Goal: Information Seeking & Learning: Understand process/instructions

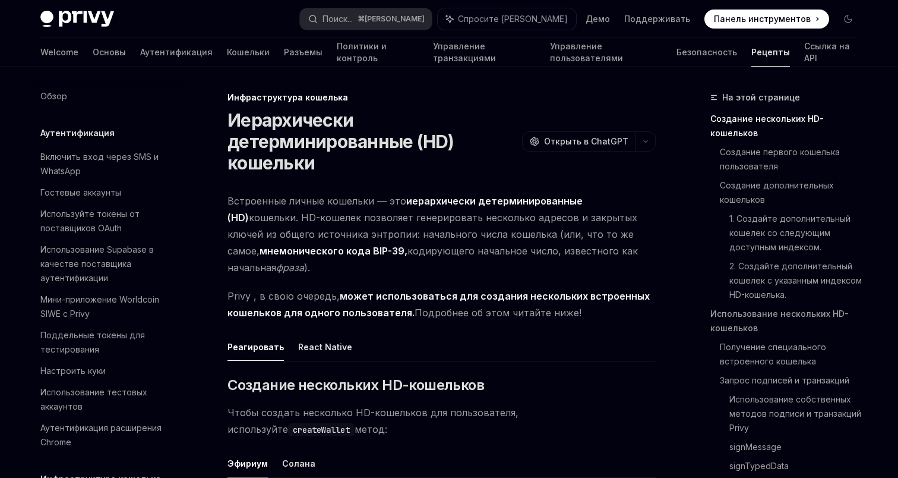
click at [494, 137] on h1 "Иерархически детерминированные (HD) кошельки" at bounding box center [373, 141] width 290 height 64
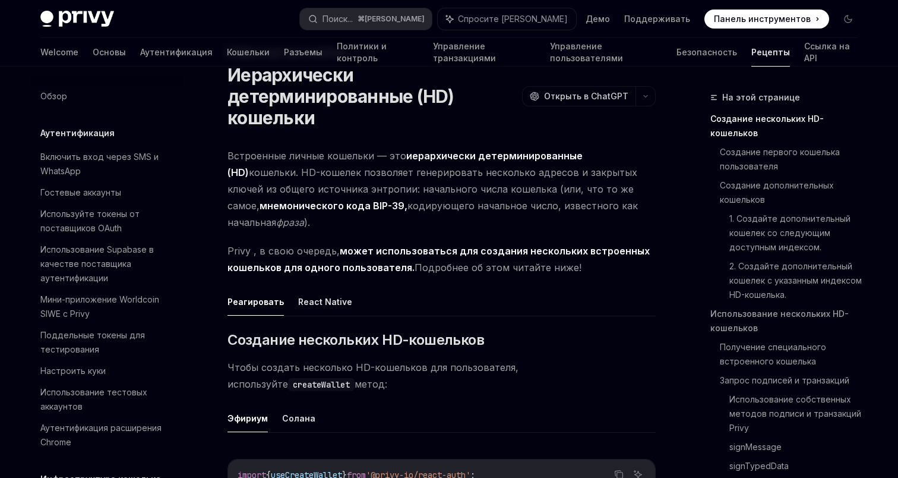
scroll to position [54, 0]
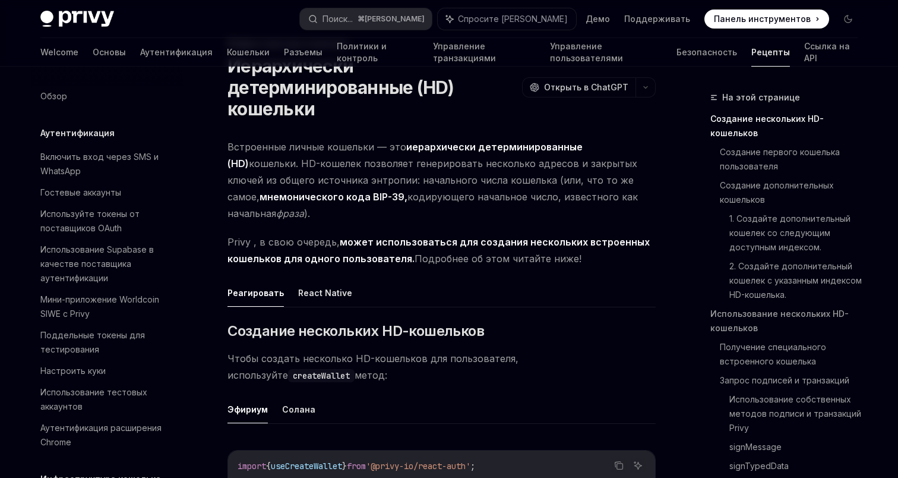
click at [495, 146] on font "иерархически детерминированные (HD)" at bounding box center [405, 155] width 355 height 29
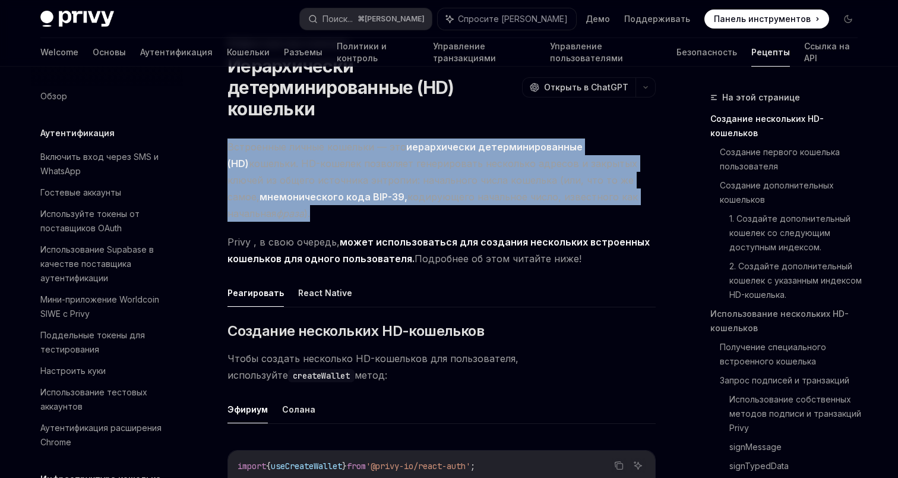
click at [495, 146] on font "иерархически детерминированные (HD)" at bounding box center [405, 155] width 355 height 29
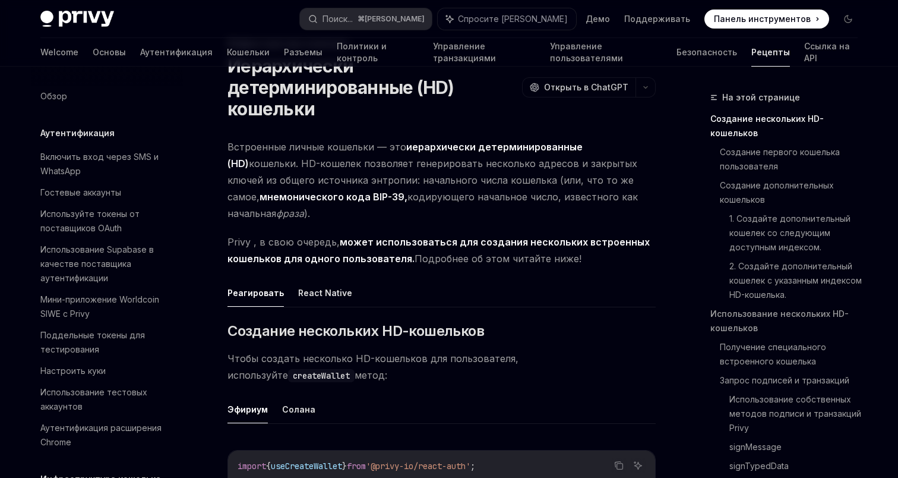
click at [481, 176] on font "кошельки. HD-кошелек позволяет генерировать несколько адресов и закрытых ключей…" at bounding box center [433, 179] width 410 height 45
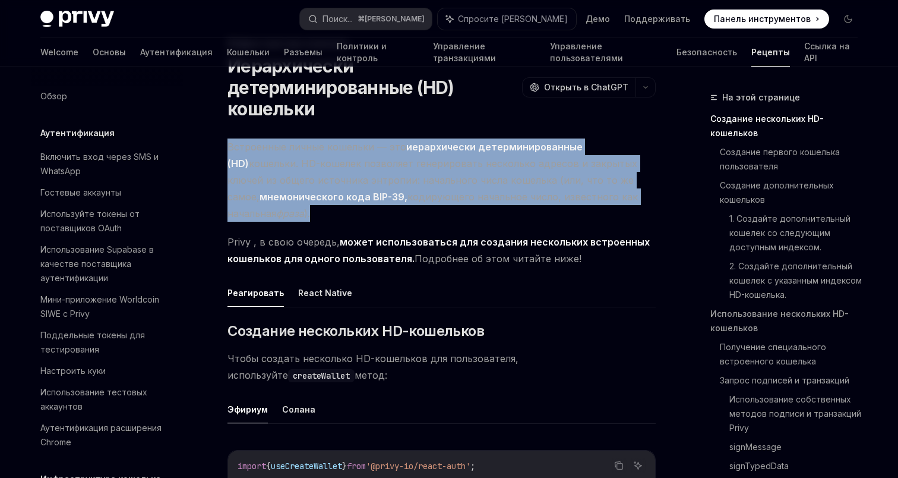
click at [481, 176] on font "кошельки. HD-кошелек позволяет генерировать несколько адресов и закрытых ключей…" at bounding box center [433, 179] width 410 height 45
click at [476, 179] on font "кошельки. HD-кошелек позволяет генерировать несколько адресов и закрытых ключей…" at bounding box center [433, 179] width 410 height 45
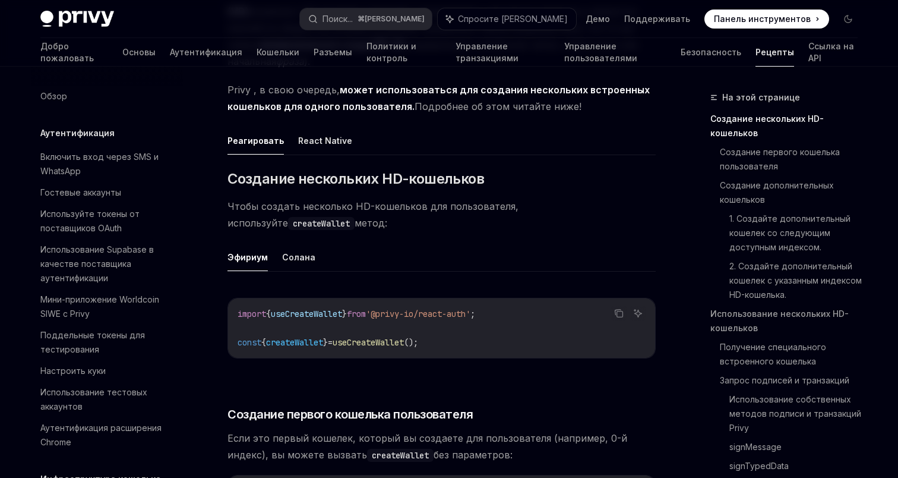
scroll to position [208, 0]
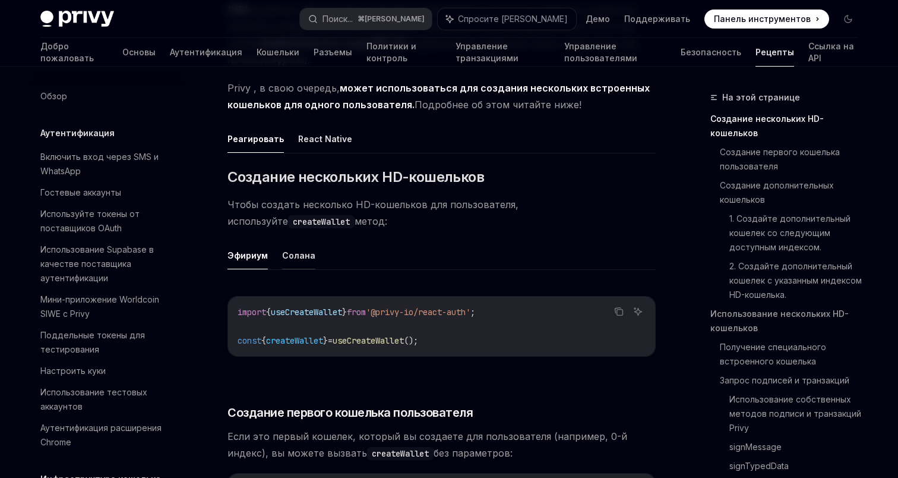
click at [295, 250] on font "Солана" at bounding box center [298, 255] width 33 height 10
click at [241, 250] on font "Эфириум" at bounding box center [248, 255] width 40 height 10
type textarea "*"
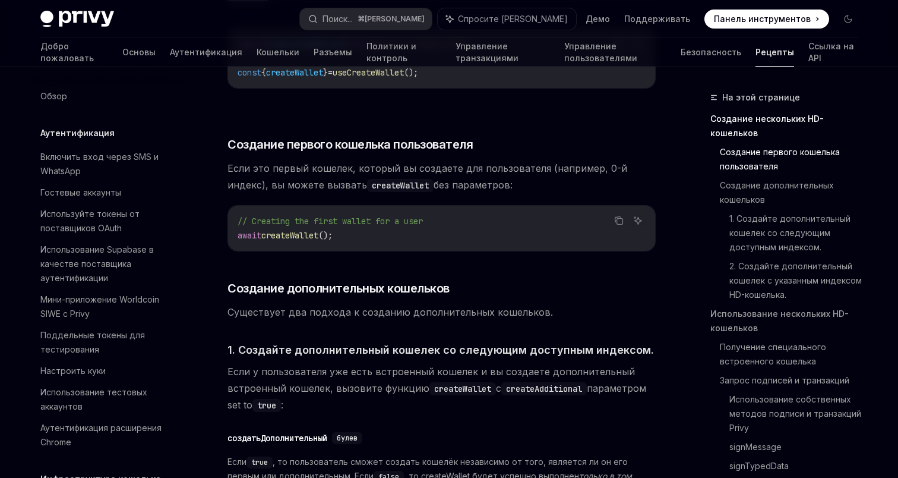
scroll to position [477, 0]
click at [252, 166] on font "Если это первый кошелек, который вы создаете для пользователя (например, 0-й ин…" at bounding box center [428, 175] width 400 height 29
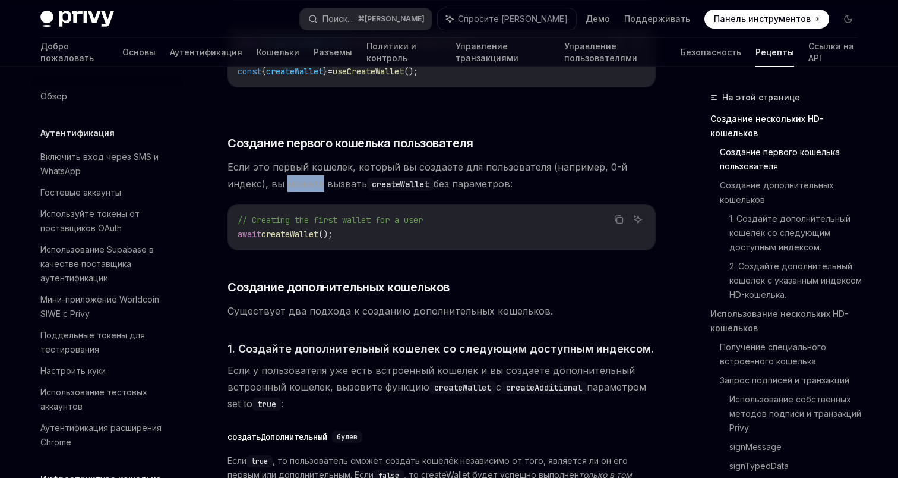
click at [252, 166] on font "Если это первый кошелек, который вы создаете для пользователя (например, 0-й ин…" at bounding box center [428, 175] width 400 height 29
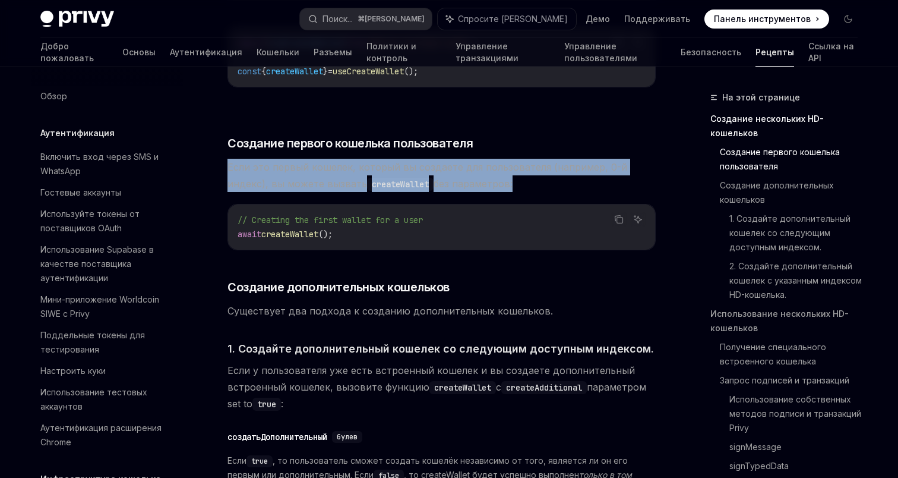
click at [252, 166] on font "Если это первый кошелек, который вы создаете для пользователя (например, 0-й ин…" at bounding box center [428, 175] width 400 height 29
click at [248, 168] on font "Если это первый кошелек, который вы создаете для пользователя (например, 0-й ин…" at bounding box center [428, 175] width 400 height 29
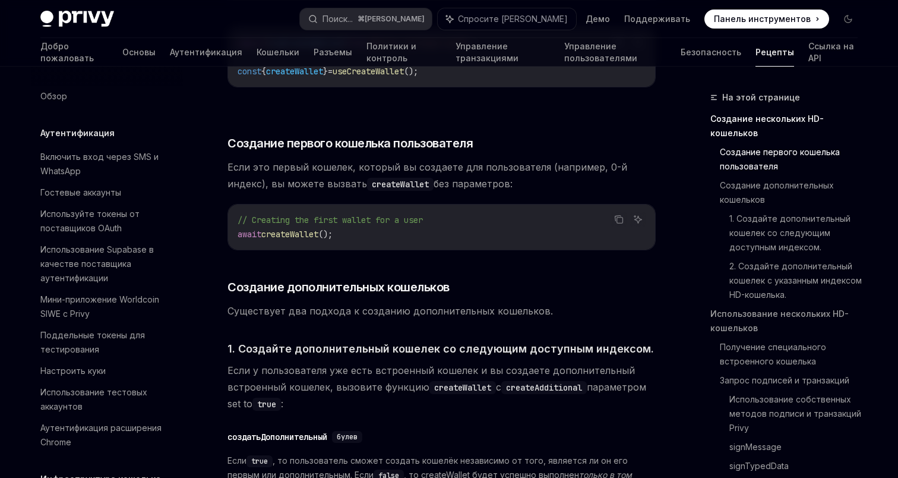
click at [499, 166] on span "Если это первый кошелек, который вы создаете для пользователя (например, 0-й ин…" at bounding box center [442, 175] width 428 height 33
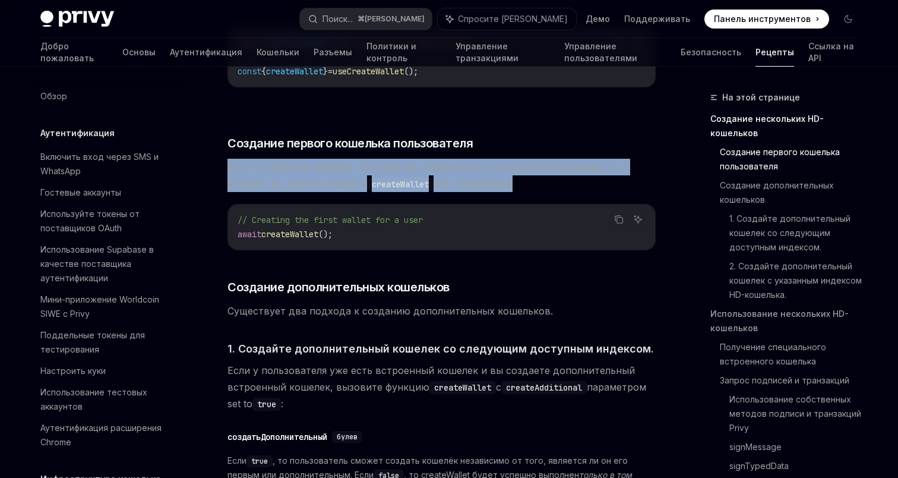
click at [499, 166] on span "Если это первый кошелек, который вы создаете для пользователя (например, 0-й ин…" at bounding box center [442, 175] width 428 height 33
click at [522, 166] on span "Если это первый кошелек, который вы создаете для пользователя (например, 0-й ин…" at bounding box center [442, 175] width 428 height 33
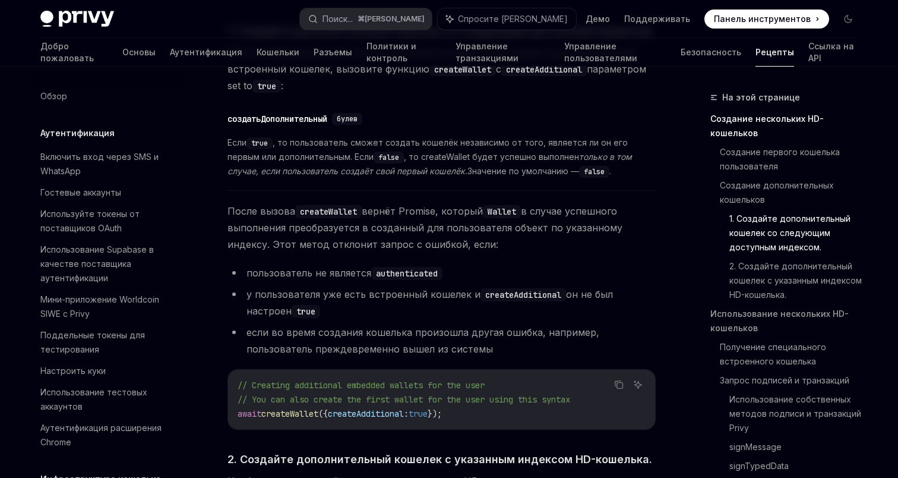
scroll to position [798, 0]
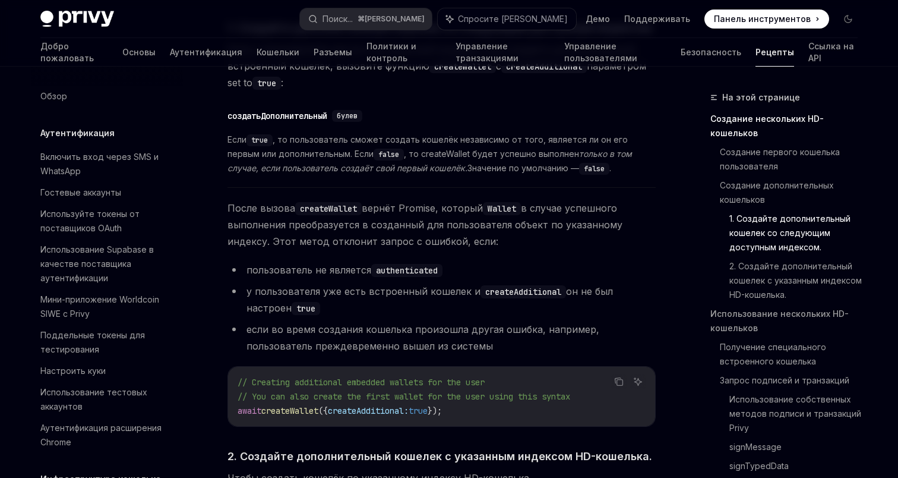
click at [596, 149] on font "только в том случае, если пользователь создаёт свой первый кошелёк." at bounding box center [430, 161] width 405 height 24
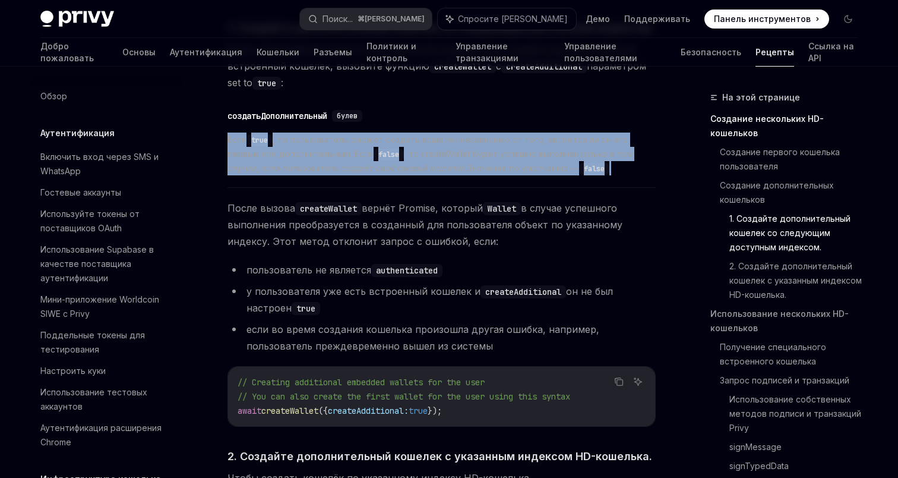
click at [596, 149] on font "только в том случае, если пользователь создаёт свой первый кошелёк." at bounding box center [430, 161] width 405 height 24
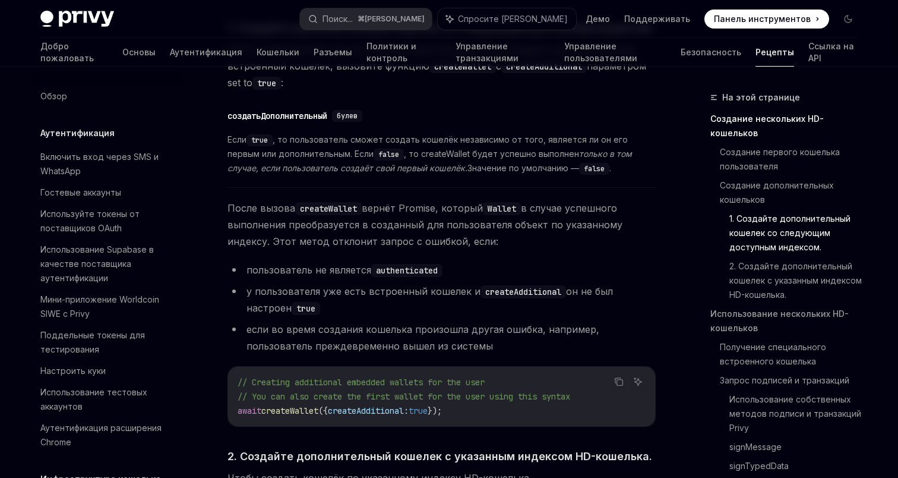
click at [596, 149] on span "Если true , то пользователь сможет создать кошелёк независимо от того, является…" at bounding box center [442, 153] width 428 height 43
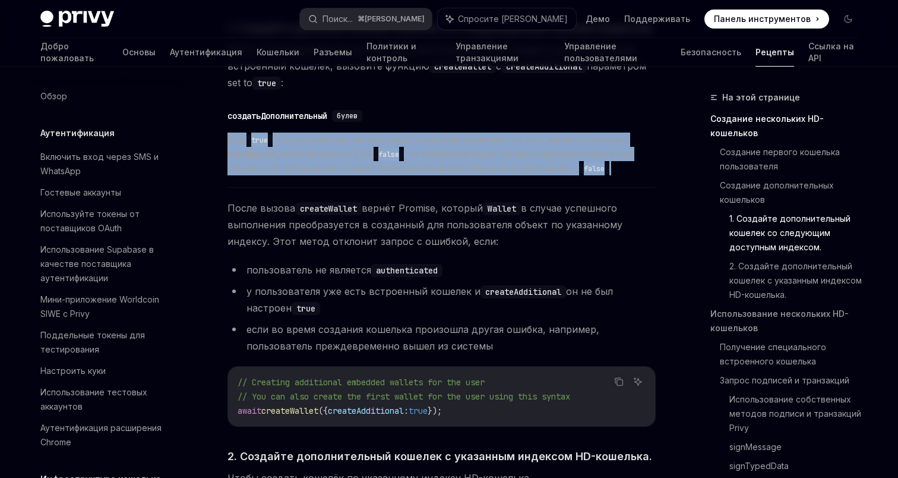
click at [596, 149] on span "Если true , то пользователь сможет создать кошелёк независимо от того, является…" at bounding box center [442, 153] width 428 height 43
click at [595, 149] on span "Если true , то пользователь сможет создать кошелёк независимо от того, является…" at bounding box center [442, 153] width 428 height 43
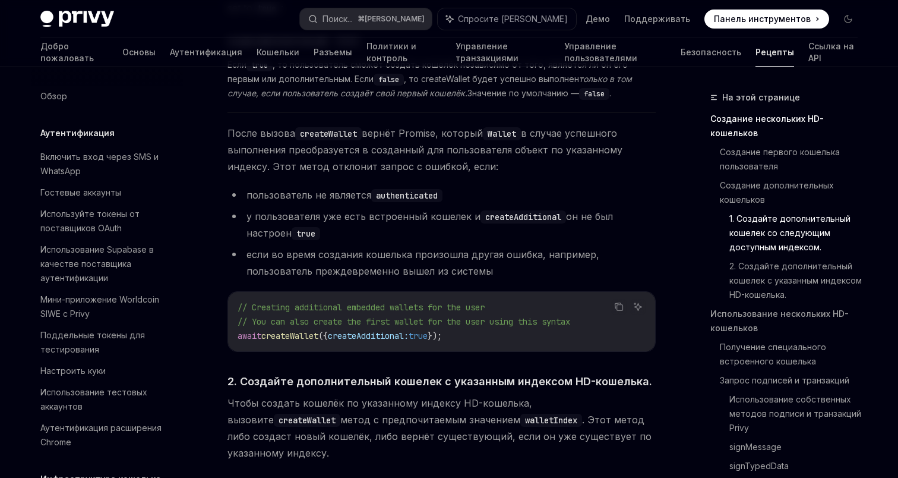
scroll to position [884, 0]
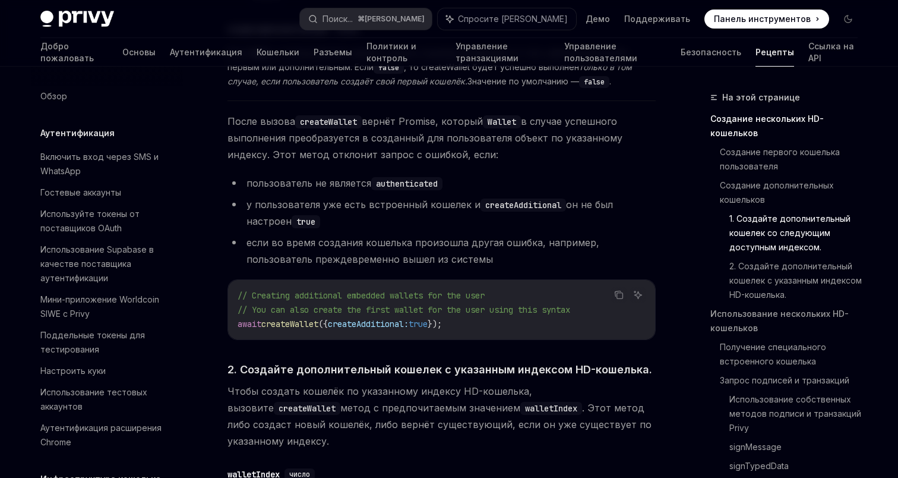
click at [567, 135] on span "После вызова createWallet вернёт Promise, который Wallet в случае успешного вып…" at bounding box center [442, 138] width 428 height 50
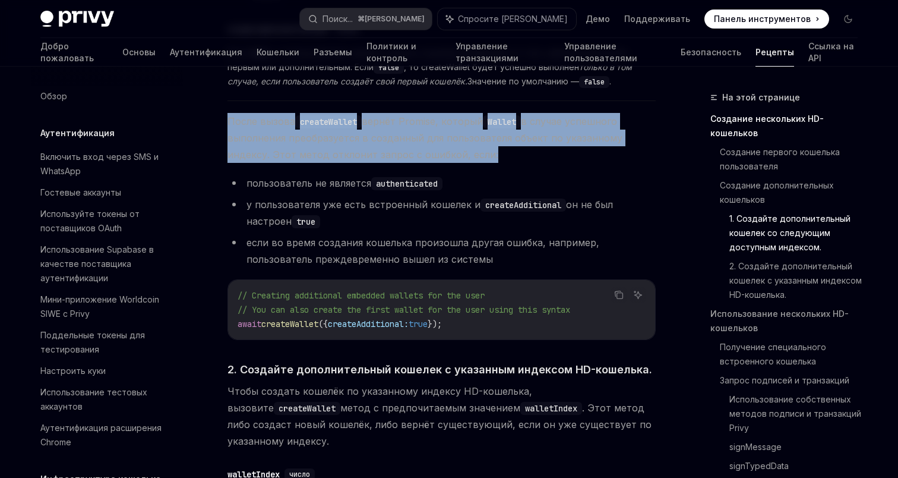
click at [567, 135] on span "После вызова createWallet вернёт Promise, который Wallet в случае успешного вып…" at bounding box center [442, 138] width 428 height 50
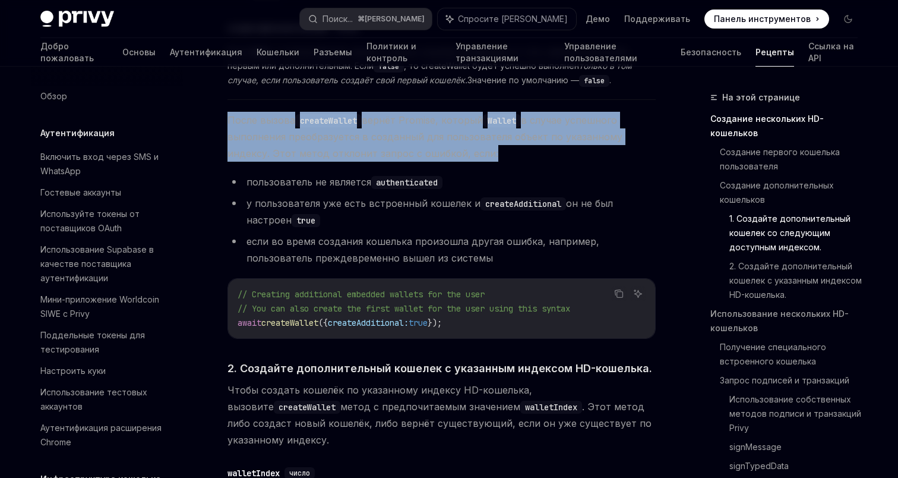
scroll to position [886, 0]
click at [567, 135] on span "После вызова createWallet вернёт Promise, который Wallet в случае успешного вып…" at bounding box center [442, 136] width 428 height 50
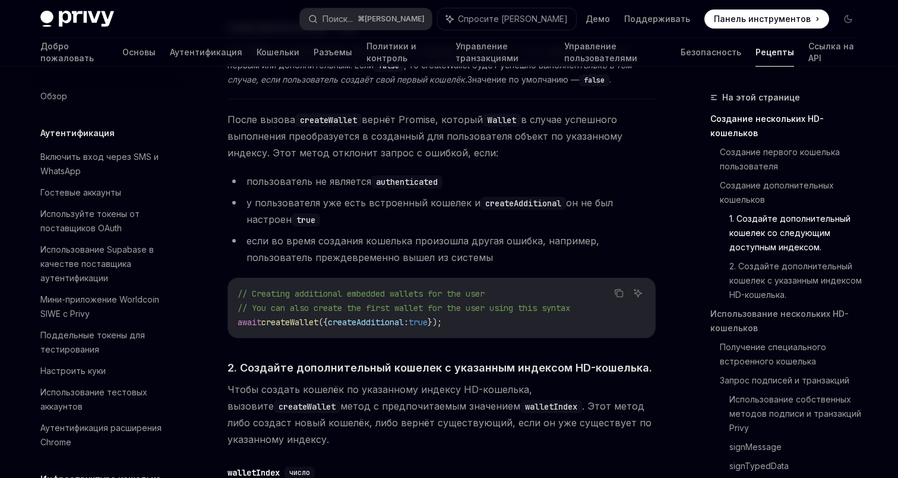
click at [567, 135] on span "После вызова createWallet вернёт Promise, который Wallet в случае успешного вып…" at bounding box center [442, 136] width 428 height 50
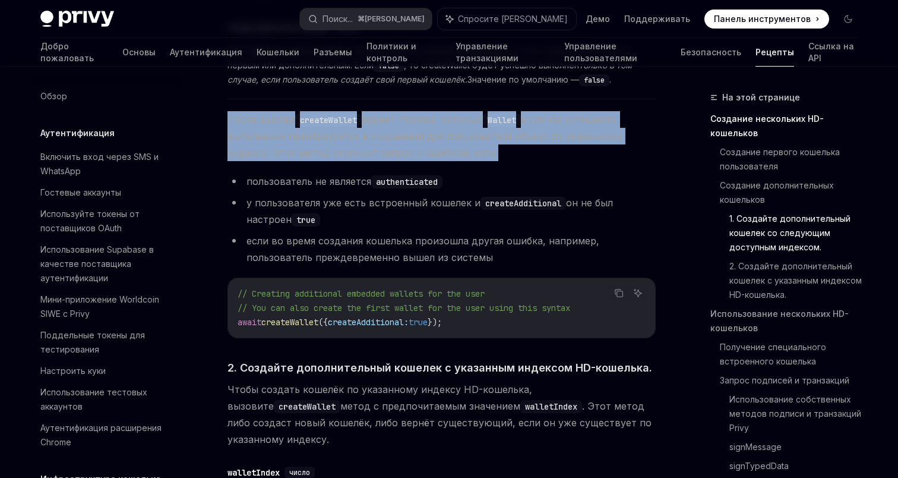
click at [567, 135] on span "После вызова createWallet вернёт Promise, который Wallet в случае успешного вып…" at bounding box center [442, 136] width 428 height 50
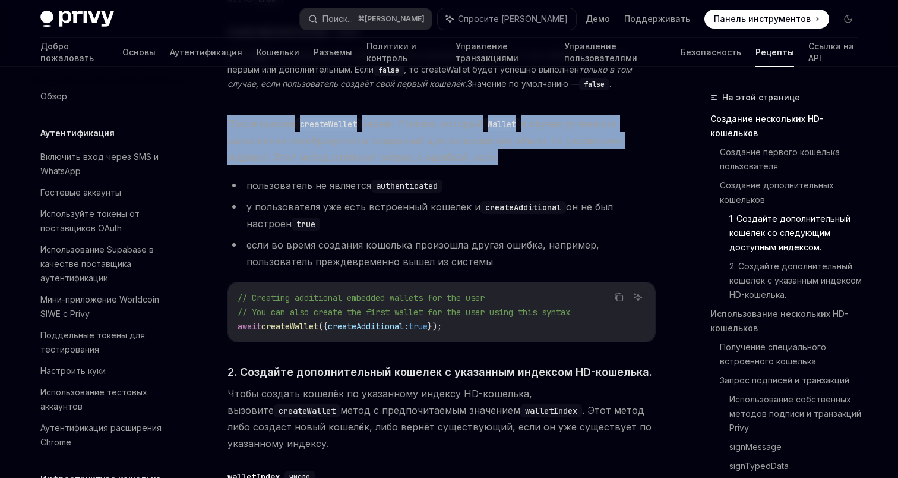
scroll to position [876, 0]
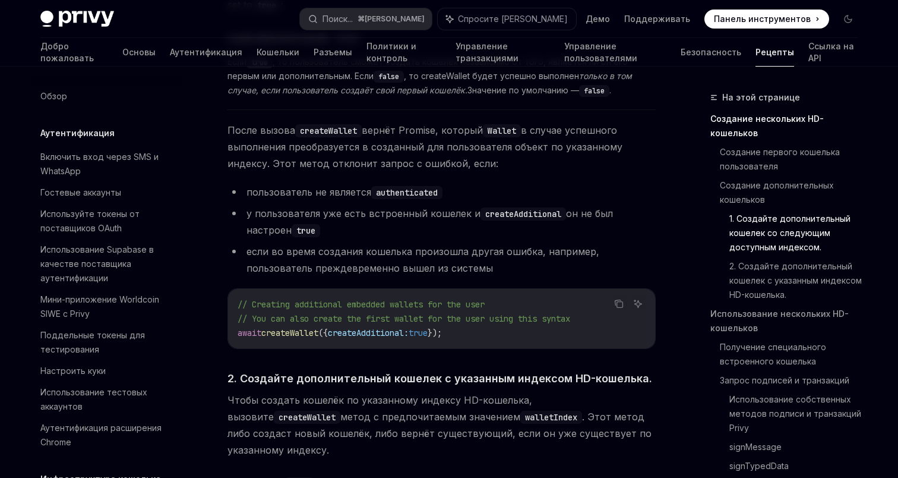
click at [625, 205] on li "у пользователя уже есть встроенный кошелек и createAdditional он не был настрое…" at bounding box center [442, 221] width 428 height 33
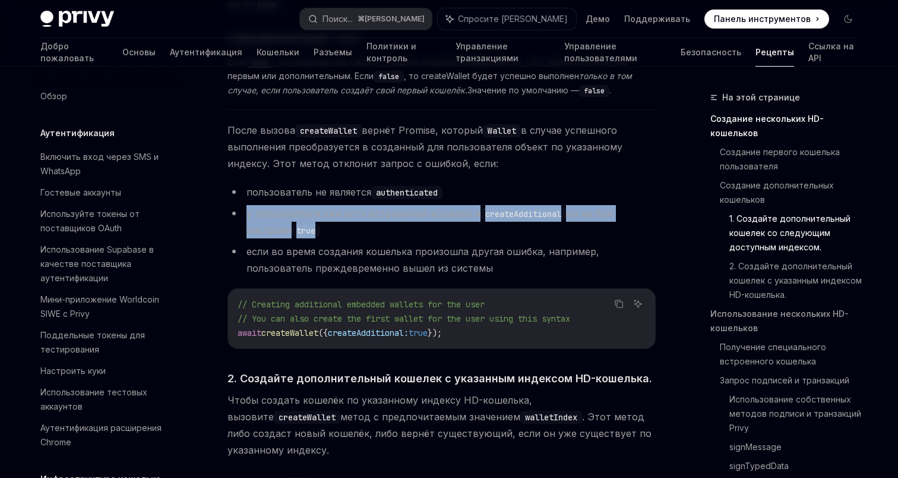
click at [625, 205] on li "у пользователя уже есть встроенный кошелек и createAdditional он не был настрое…" at bounding box center [442, 221] width 428 height 33
click at [631, 205] on li "у пользователя уже есть встроенный кошелек и createAdditional он не был настрое…" at bounding box center [442, 221] width 428 height 33
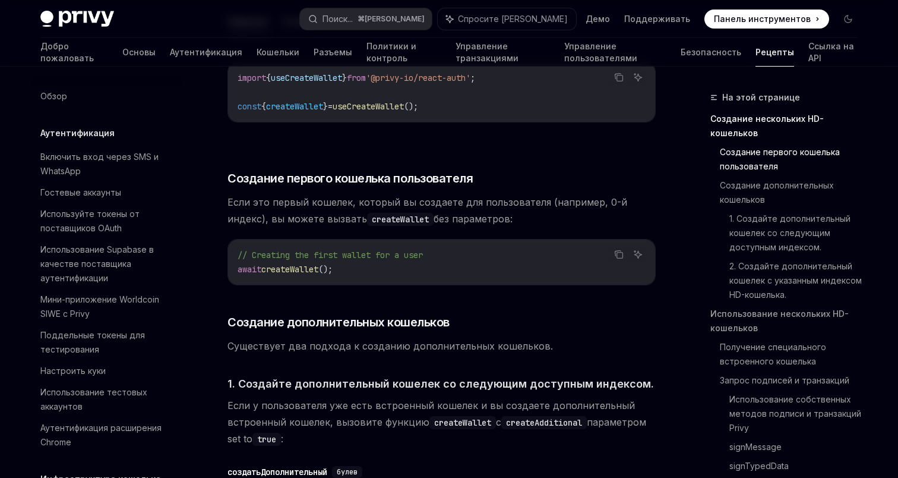
scroll to position [0, 0]
